Goal: Information Seeking & Learning: Learn about a topic

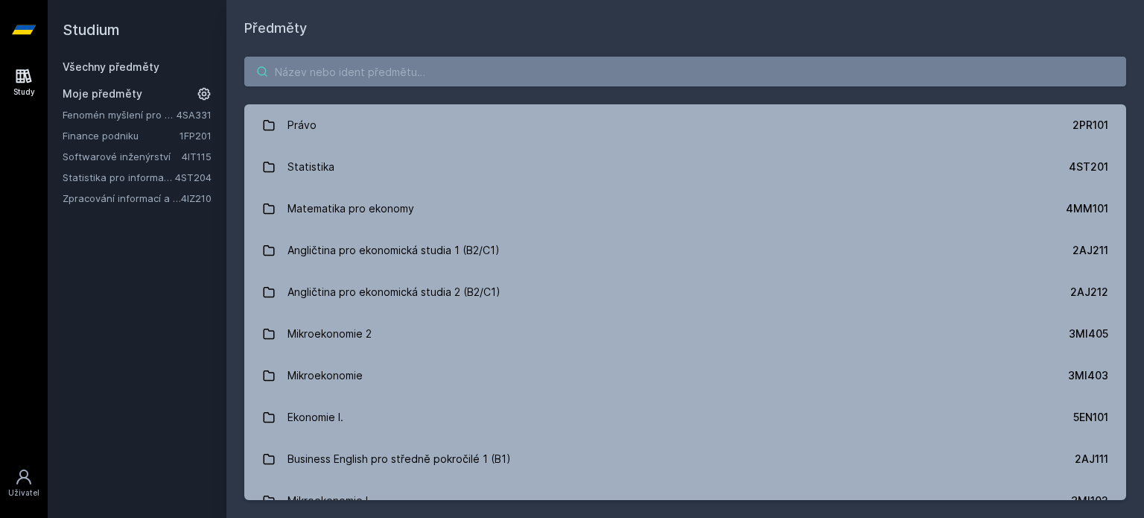
click at [334, 67] on input "search" at bounding box center [685, 72] width 882 height 30
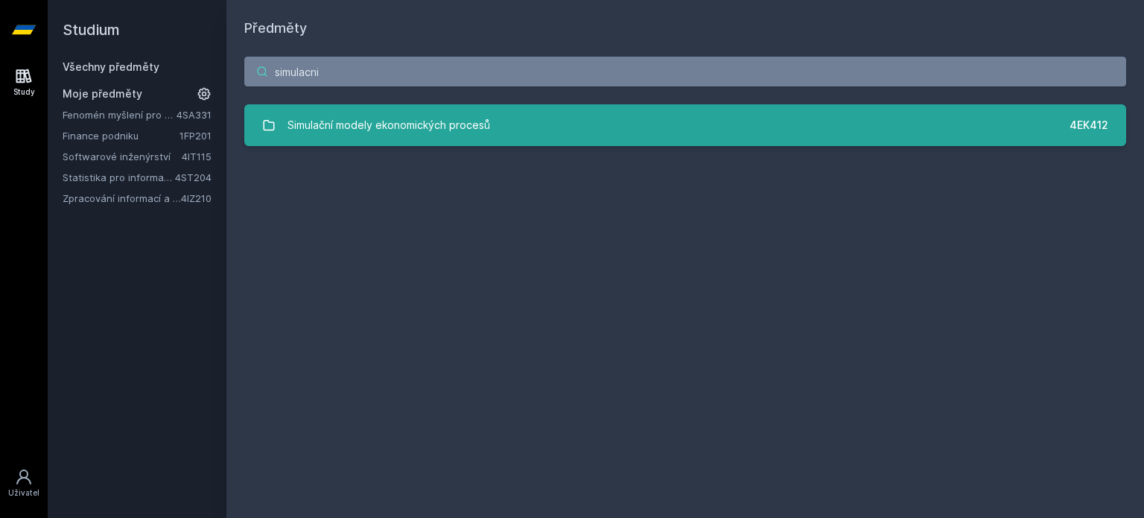
type input "simulacni"
click at [490, 112] on link "Simulační modely ekonomických procesů 4EK412" at bounding box center [685, 125] width 882 height 42
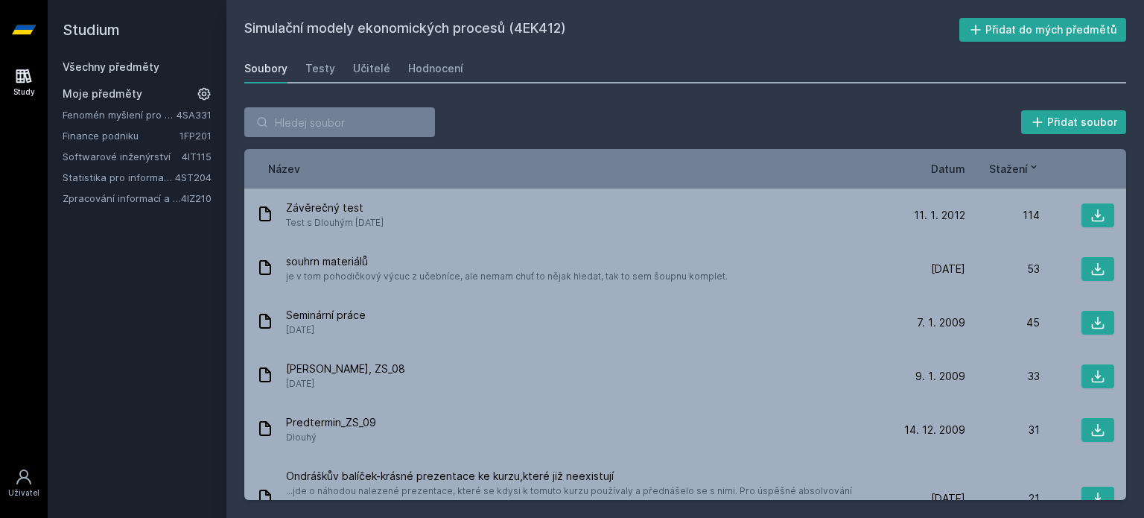
click at [258, 67] on div "Soubory" at bounding box center [265, 68] width 43 height 15
click at [454, 74] on div "Hodnocení" at bounding box center [435, 68] width 55 height 15
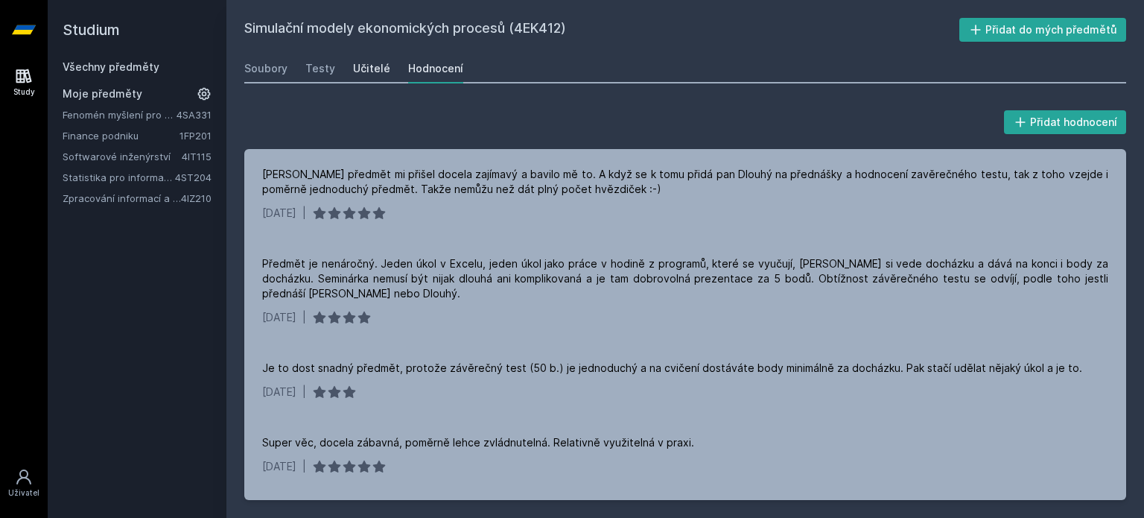
click at [361, 60] on link "Učitelé" at bounding box center [371, 69] width 37 height 30
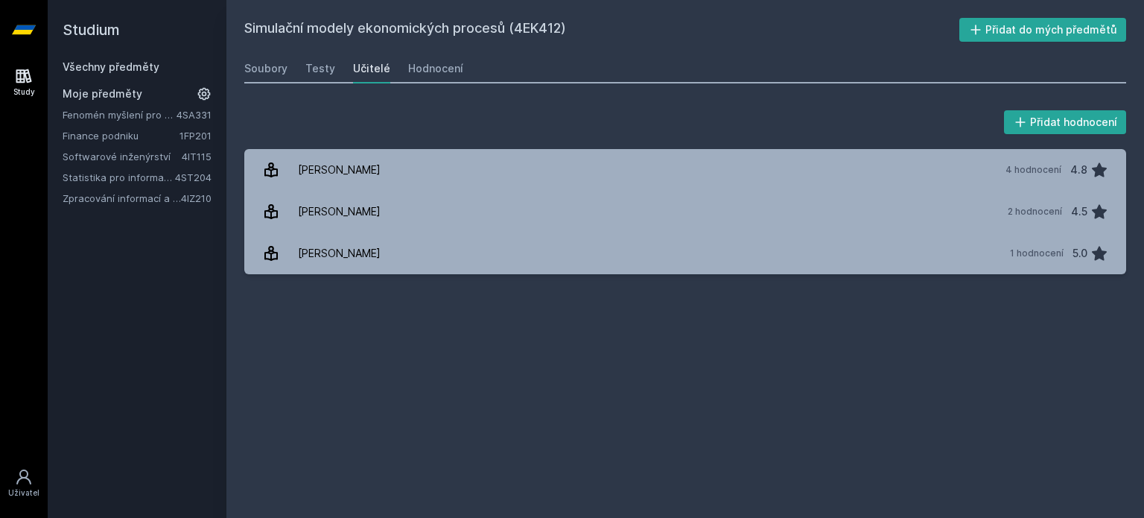
click at [115, 69] on link "Všechny předměty" at bounding box center [111, 66] width 97 height 13
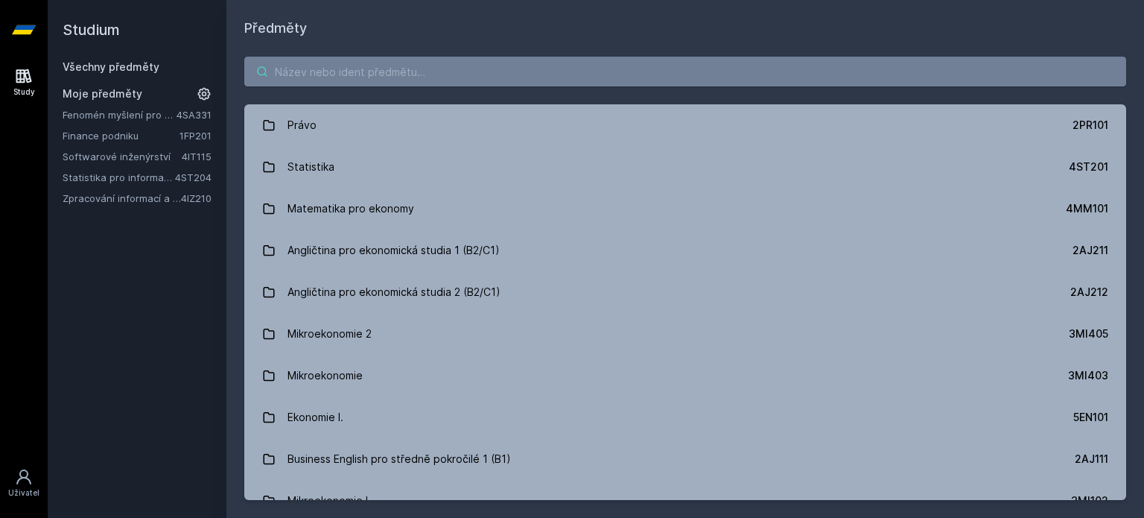
click at [347, 80] on input "search" at bounding box center [685, 72] width 882 height 30
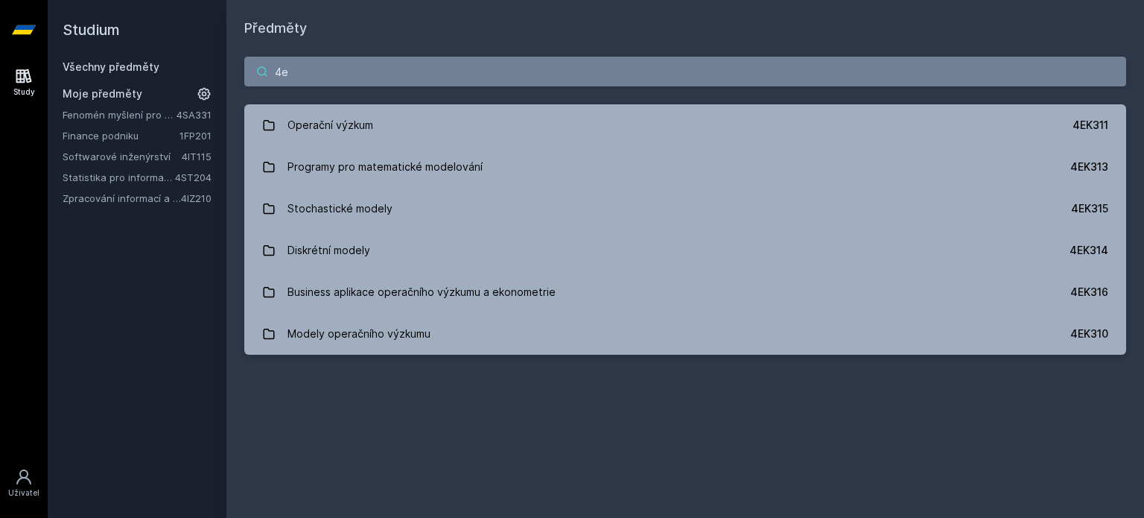
type input "4"
